Goal: Transaction & Acquisition: Purchase product/service

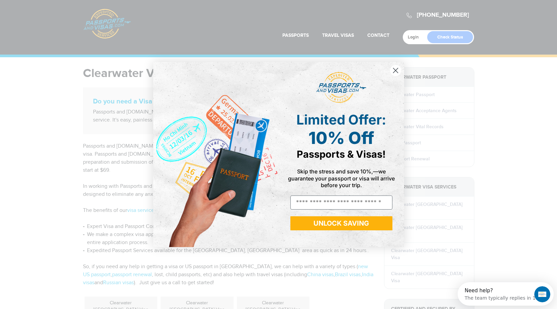
click at [396, 70] on icon "Close dialog" at bounding box center [395, 70] width 5 height 5
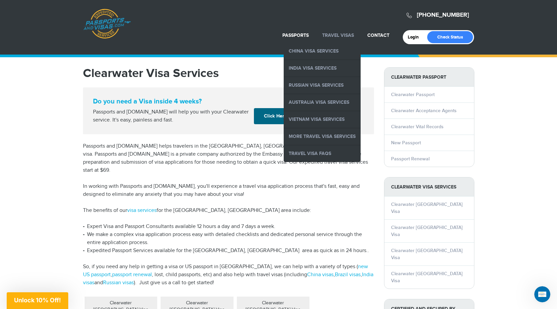
click at [336, 32] on link "Travel Visas" at bounding box center [338, 35] width 32 height 6
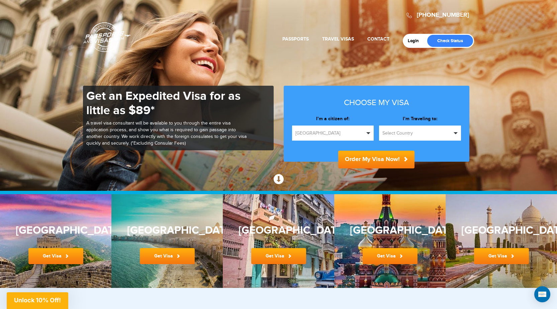
click at [369, 134] on span "button" at bounding box center [369, 133] width 4 height 2
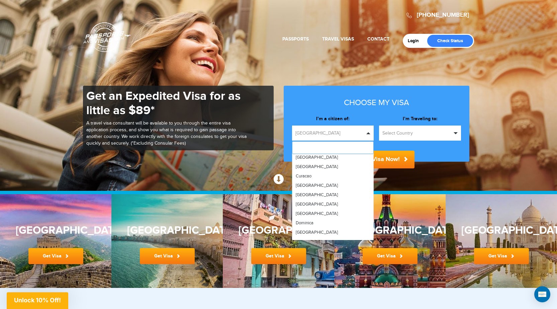
scroll to position [470, 0]
click at [305, 199] on link "Curacao" at bounding box center [333, 194] width 81 height 9
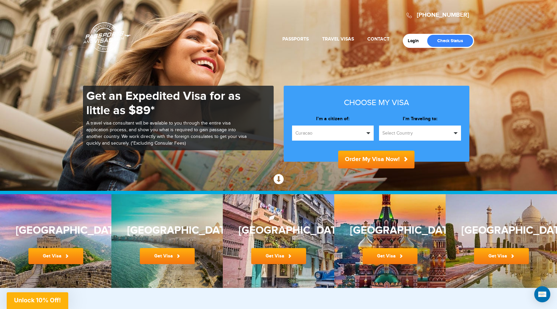
click at [367, 132] on span "button" at bounding box center [369, 133] width 4 height 2
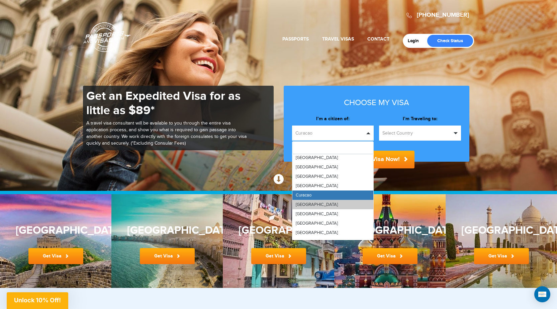
click at [304, 201] on link "[GEOGRAPHIC_DATA]" at bounding box center [333, 204] width 81 height 9
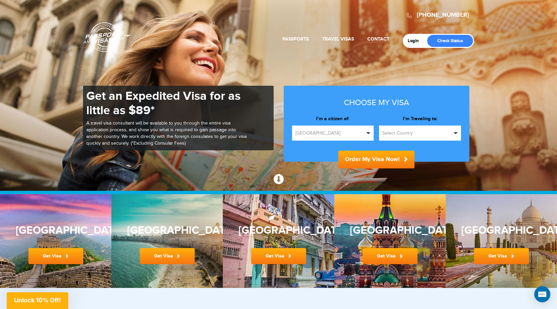
click at [367, 133] on span "button" at bounding box center [369, 133] width 4 height 2
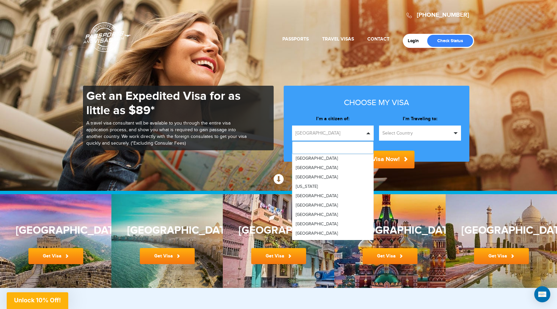
scroll to position [1654, 0]
click at [301, 215] on span "Russia" at bounding box center [317, 217] width 42 height 5
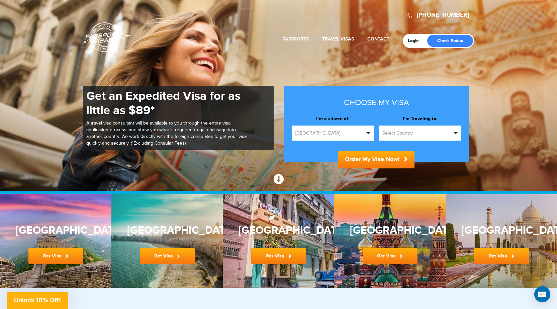
click at [459, 134] on button "Select Country" at bounding box center [420, 133] width 82 height 15
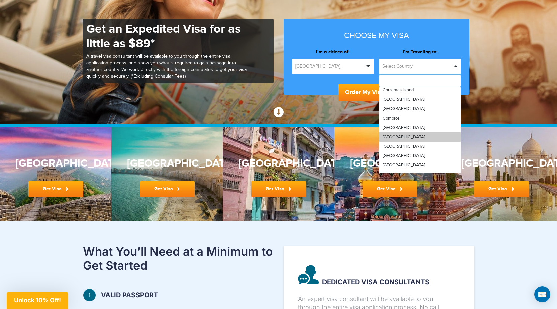
scroll to position [457, 0]
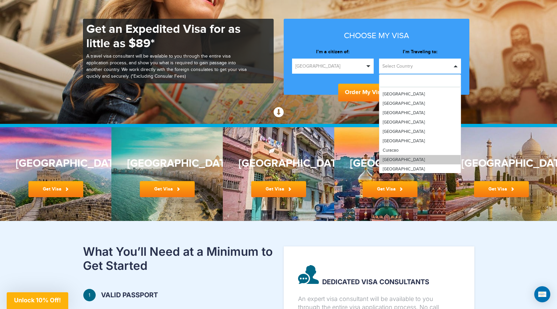
click at [405, 157] on link "Cyprus" at bounding box center [420, 159] width 81 height 9
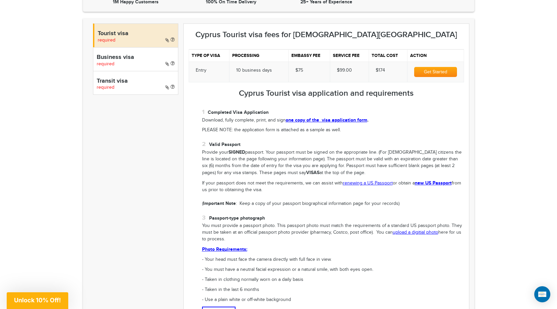
scroll to position [100, 0]
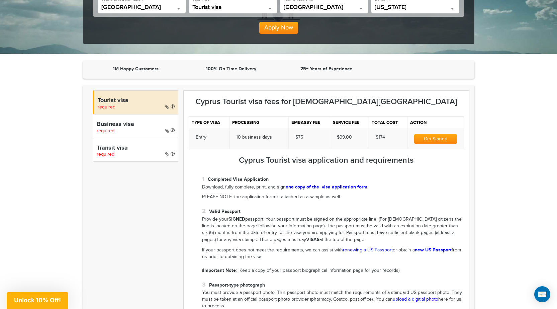
click at [440, 137] on button "Get Started" at bounding box center [435, 139] width 43 height 10
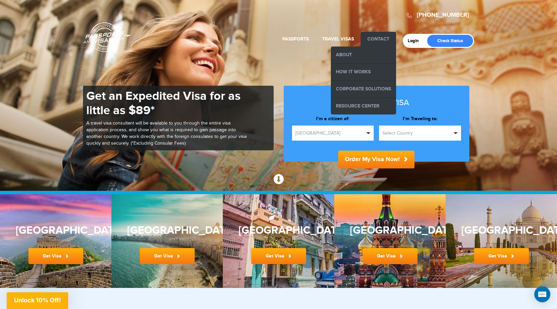
click at [371, 35] on li "Contact About How it Works Corporate Solutions Resource Center" at bounding box center [378, 39] width 35 height 15
click at [373, 36] on li "Contact About How it Works Corporate Solutions Resource Center" at bounding box center [378, 39] width 35 height 15
click at [369, 36] on li "Contact About How it Works Corporate Solutions Resource Center" at bounding box center [378, 39] width 35 height 15
click at [359, 104] on link "Resource Center" at bounding box center [363, 106] width 65 height 17
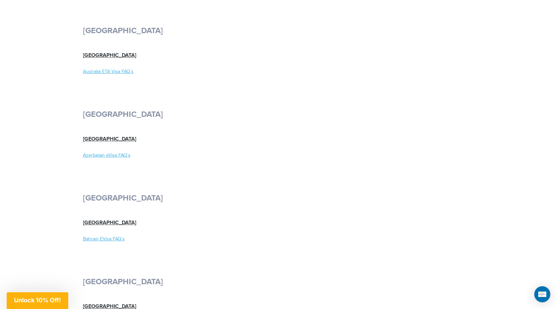
scroll to position [569, 0]
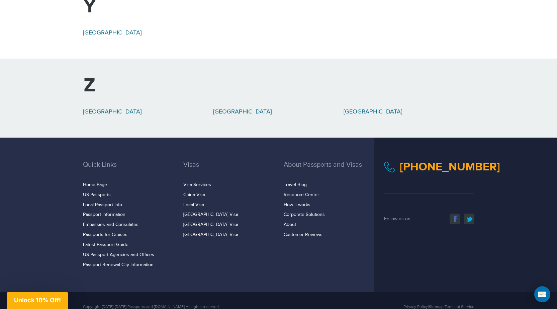
scroll to position [3480, 0]
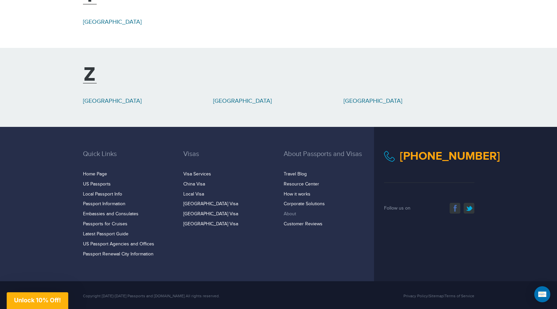
click at [292, 211] on link "About" at bounding box center [290, 213] width 12 height 5
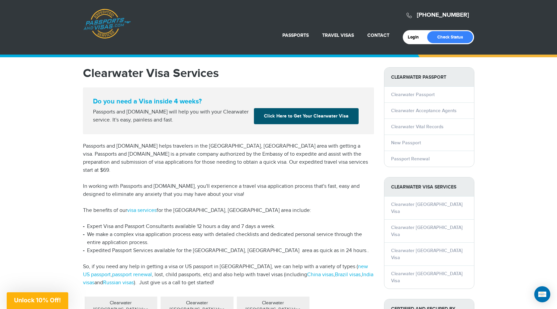
click at [284, 114] on link "Click Here to Get Your Clearwater Visa" at bounding box center [306, 116] width 105 height 16
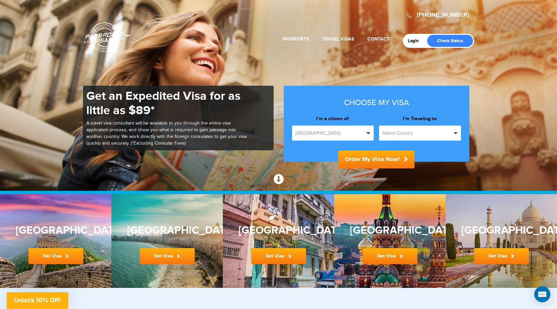
click at [187, 171] on section "720-801-1291 Passports & Visas.com Login Check Status Passports Passport Renewa…" at bounding box center [278, 95] width 557 height 191
click at [278, 179] on icon at bounding box center [279, 179] width 10 height 10
click at [368, 132] on span "button" at bounding box center [369, 133] width 4 height 2
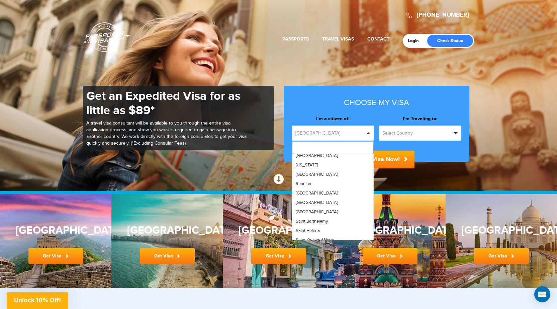
scroll to position [1630, 0]
click at [300, 236] on link "Russia" at bounding box center [333, 240] width 81 height 9
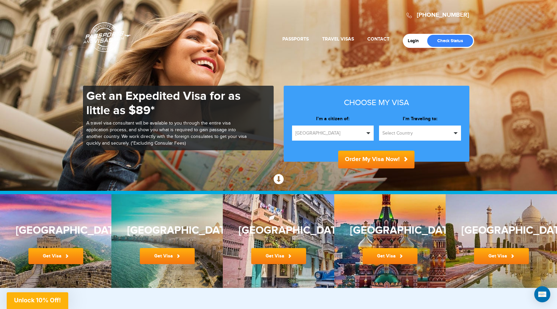
click at [455, 132] on button "Select Country" at bounding box center [420, 133] width 82 height 15
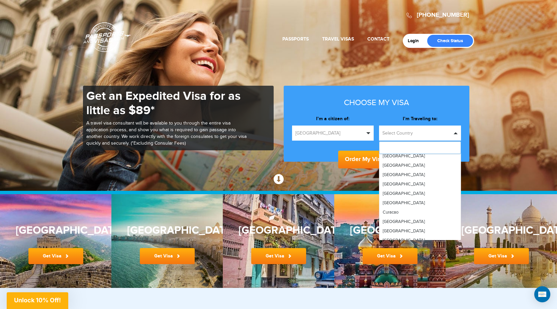
scroll to position [472, 0]
click at [399, 213] on link "Cyprus" at bounding box center [420, 212] width 81 height 9
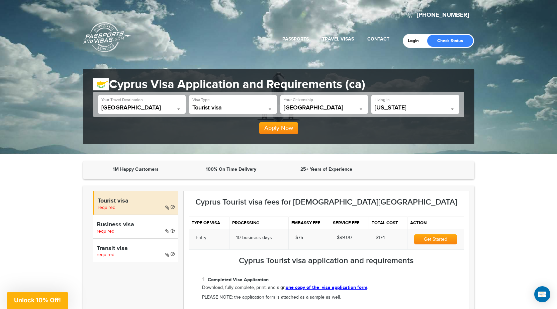
click at [455, 109] on span at bounding box center [452, 109] width 7 height 9
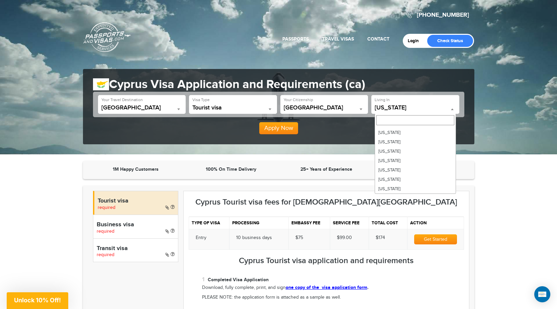
scroll to position [53, 0]
select select "**"
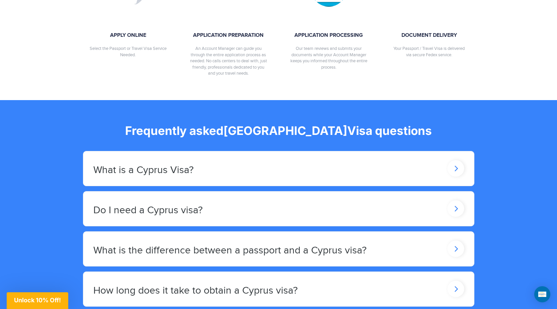
scroll to position [870, 0]
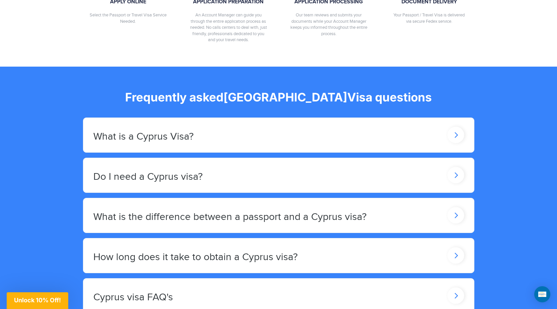
click at [458, 143] on icon at bounding box center [456, 135] width 17 height 16
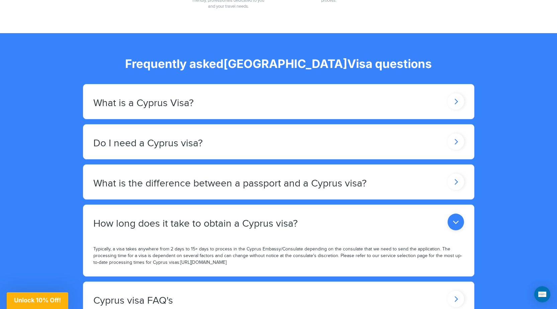
scroll to position [971, 0]
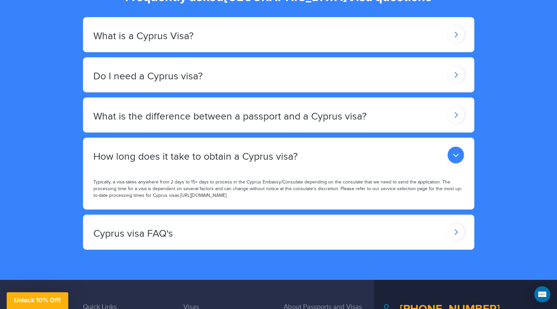
click at [458, 43] on icon at bounding box center [456, 34] width 17 height 16
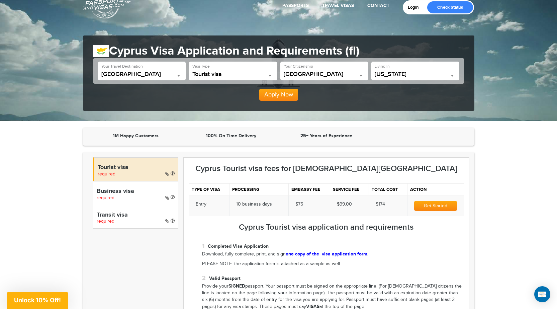
scroll to position [0, 0]
